Goal: Task Accomplishment & Management: Manage account settings

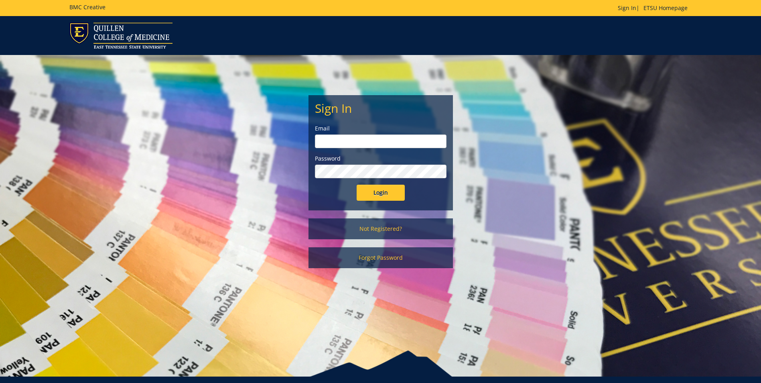
click at [342, 142] on input "email" at bounding box center [381, 141] width 132 height 14
type input "quallsd@etsu.edu"
click at [385, 191] on input "Login" at bounding box center [381, 193] width 48 height 16
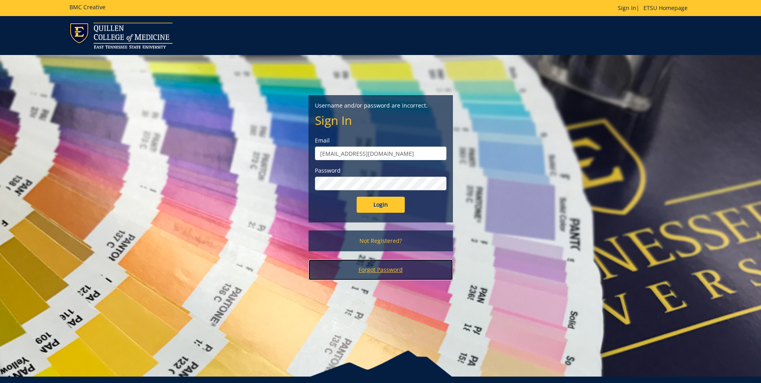
click at [383, 268] on link "Forgot Password" at bounding box center [381, 269] width 144 height 21
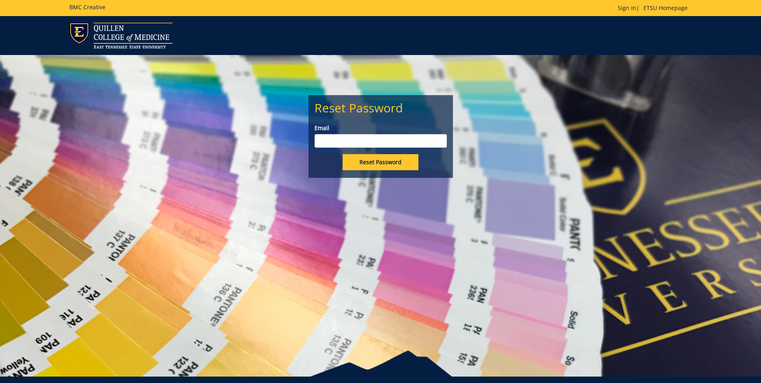
click at [351, 139] on input "Email" at bounding box center [381, 141] width 132 height 14
type input "[EMAIL_ADDRESS][DOMAIN_NAME]"
click at [383, 160] on input "Reset Password" at bounding box center [381, 162] width 76 height 16
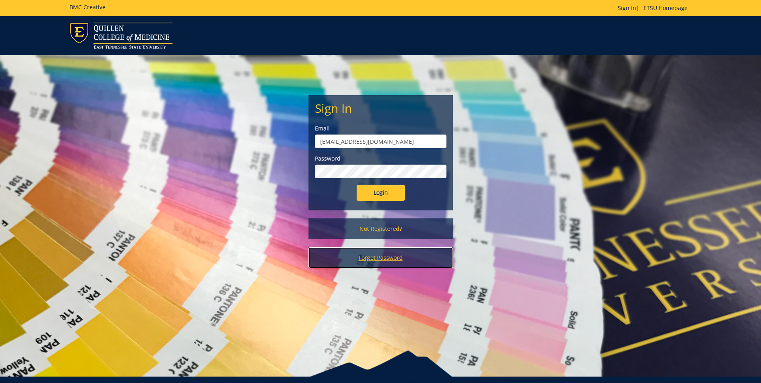
click at [374, 258] on link "Forgot Password" at bounding box center [381, 257] width 144 height 21
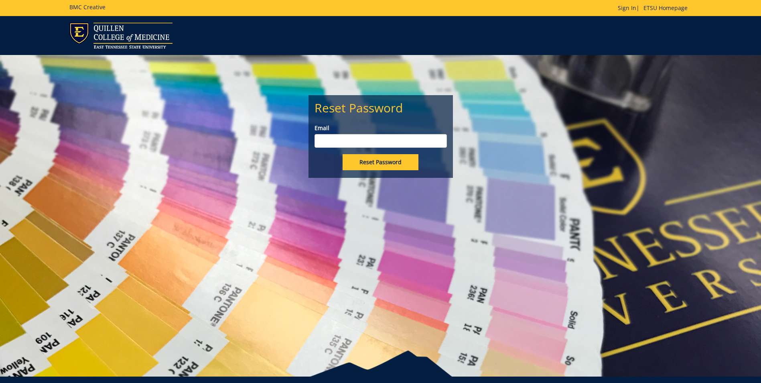
click at [344, 137] on input "Email" at bounding box center [381, 141] width 132 height 14
type input "quallsd@etsu.edu"
click at [378, 162] on input "Reset Password" at bounding box center [381, 162] width 76 height 16
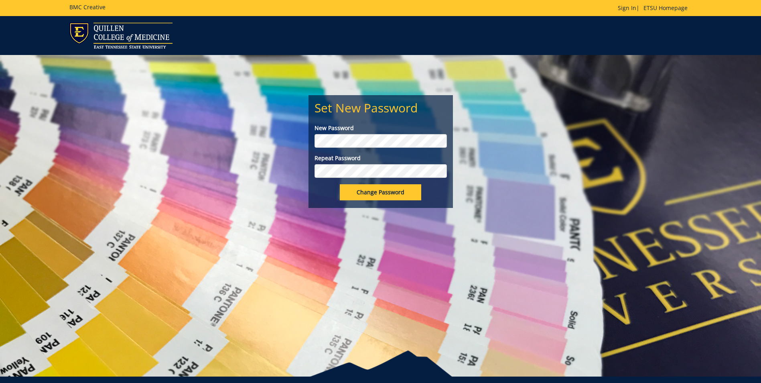
click at [382, 191] on input "Change Password" at bounding box center [380, 192] width 81 height 16
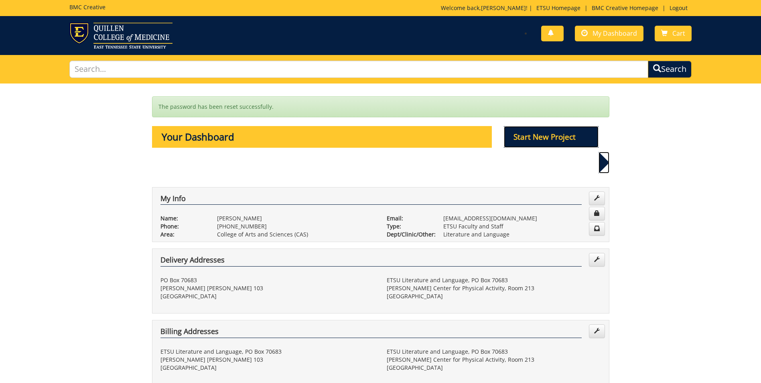
click at [547, 136] on p "Start New Project" at bounding box center [551, 137] width 95 height 22
